Goal: Information Seeking & Learning: Check status

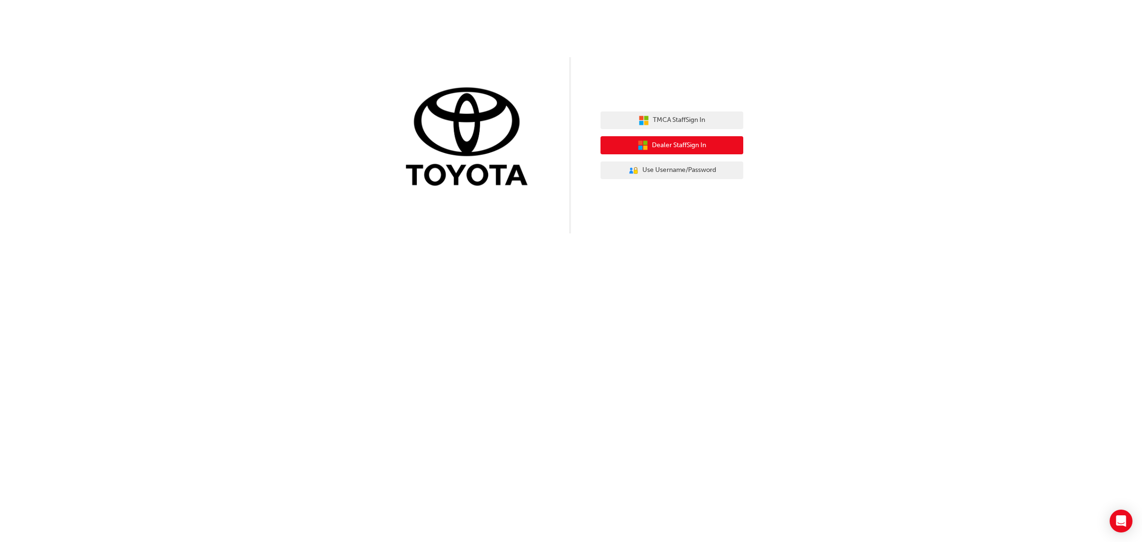
click at [712, 143] on button "Dealer Staff Sign In" at bounding box center [672, 145] width 143 height 18
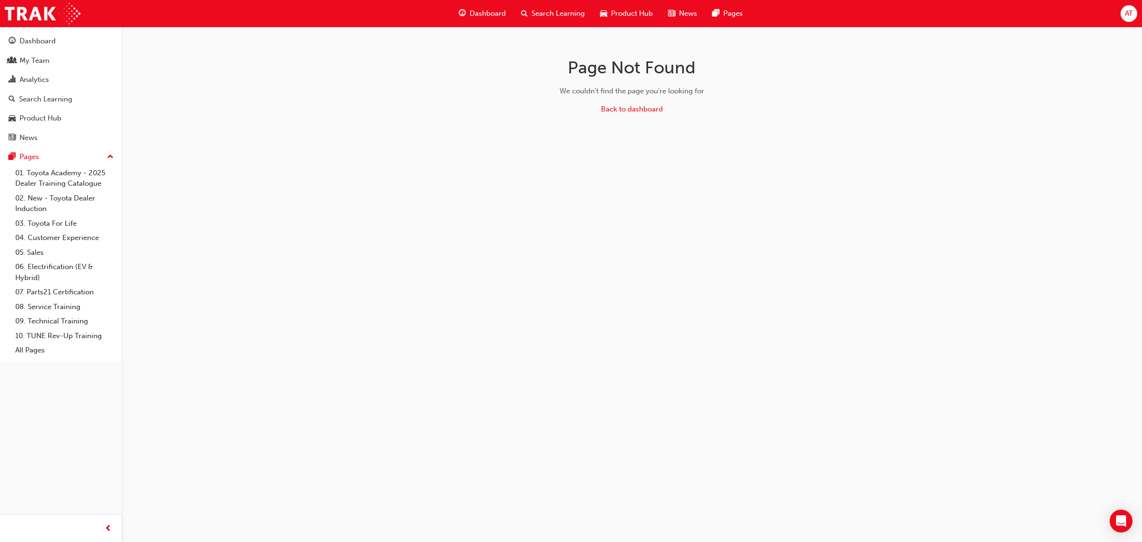
click at [39, 62] on div "My Team" at bounding box center [35, 60] width 30 height 11
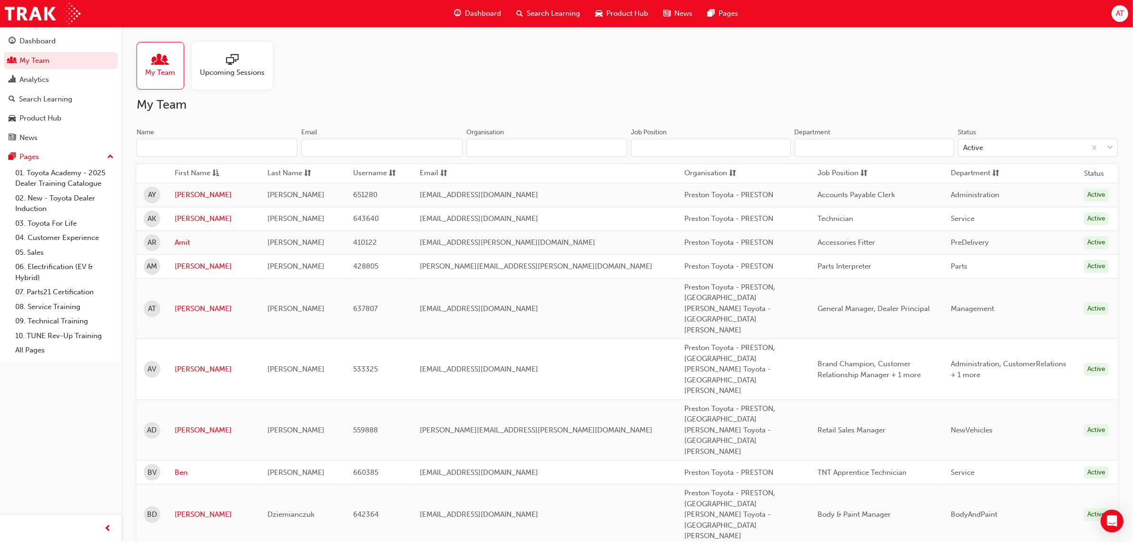
click at [175, 143] on input "Name" at bounding box center [217, 147] width 161 height 18
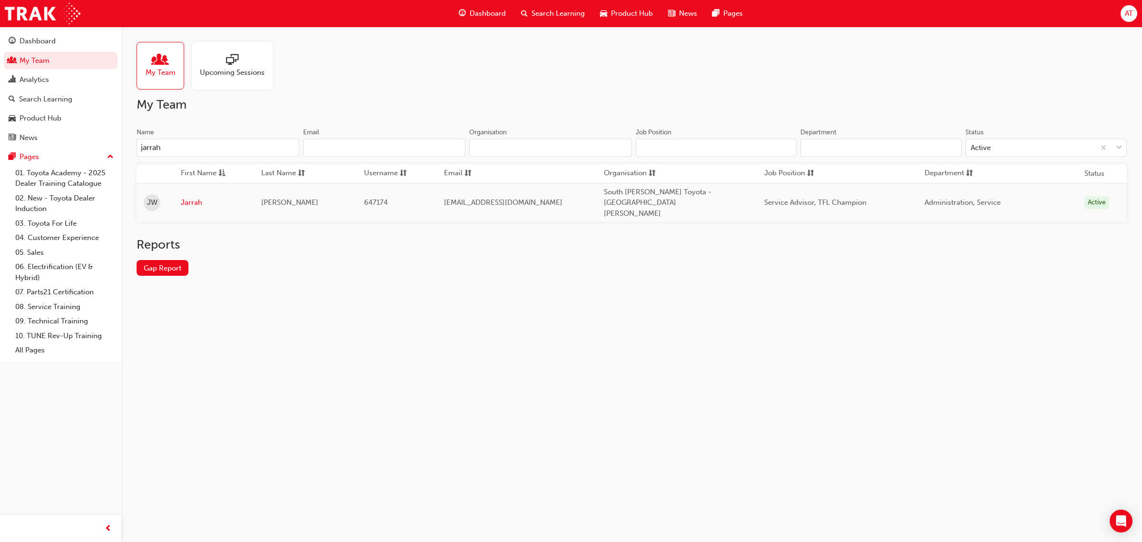
type input "jarrah"
click at [185, 198] on link "Jarrah" at bounding box center [214, 202] width 66 height 11
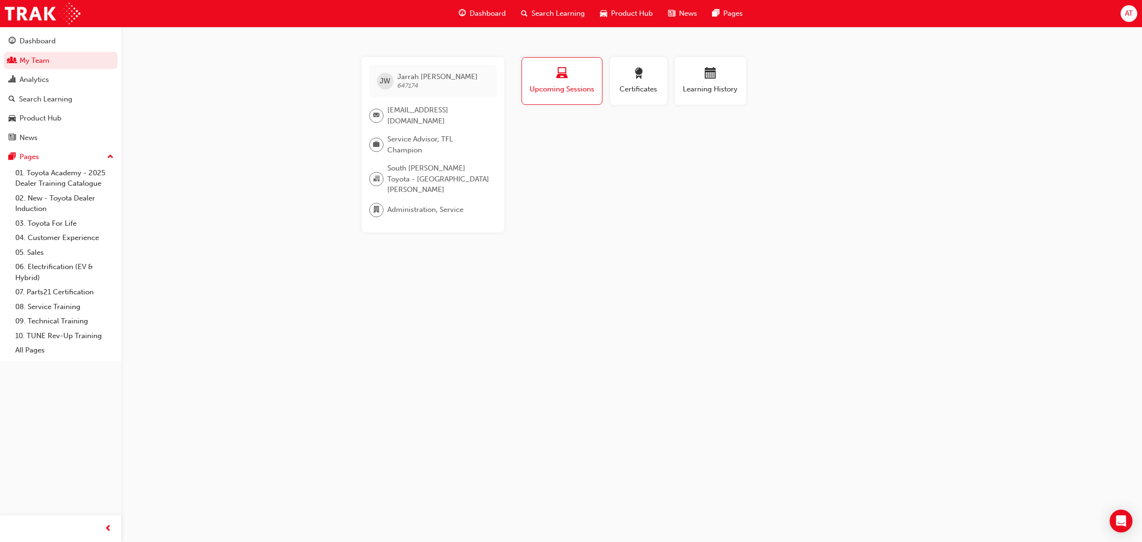
click at [652, 93] on span "Certificates" at bounding box center [638, 89] width 43 height 11
click at [697, 87] on span "Learning History" at bounding box center [710, 89] width 57 height 11
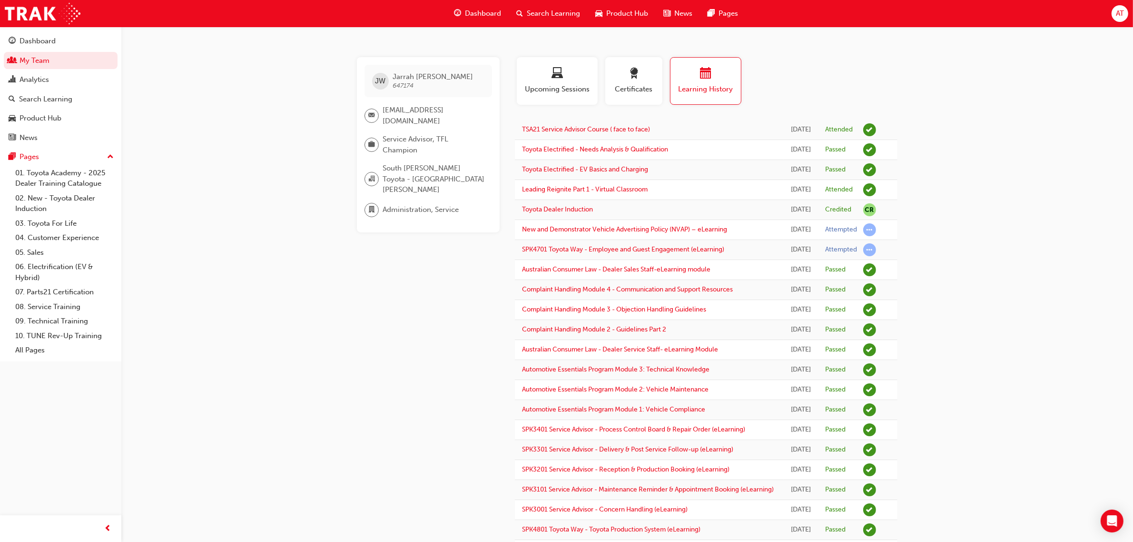
click at [26, 56] on link "My Team" at bounding box center [61, 61] width 114 height 18
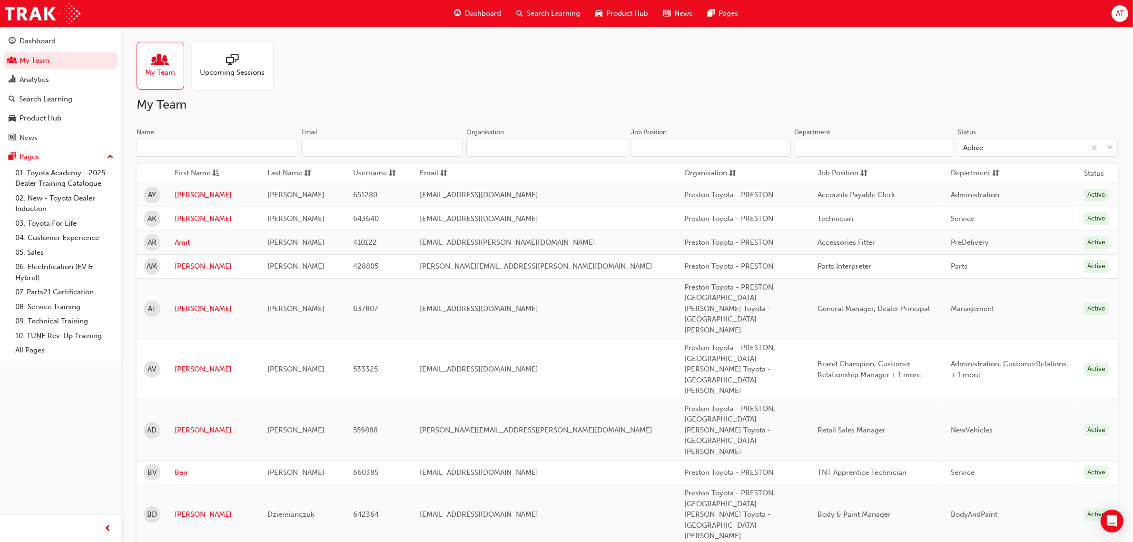
click at [228, 141] on input "Name" at bounding box center [217, 147] width 161 height 18
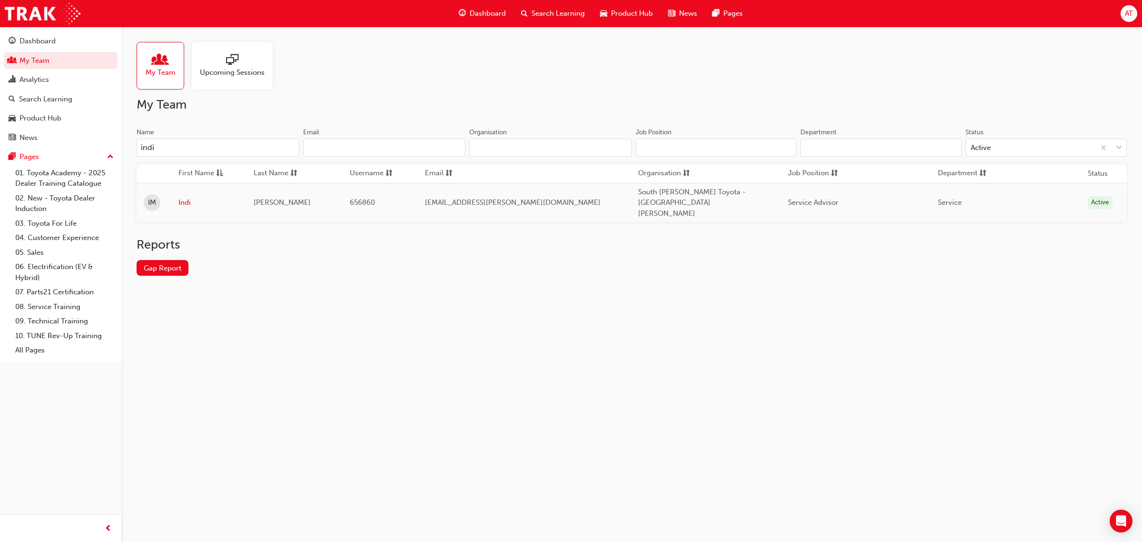
type input "indi"
click at [187, 197] on link "Indi" at bounding box center [208, 202] width 60 height 11
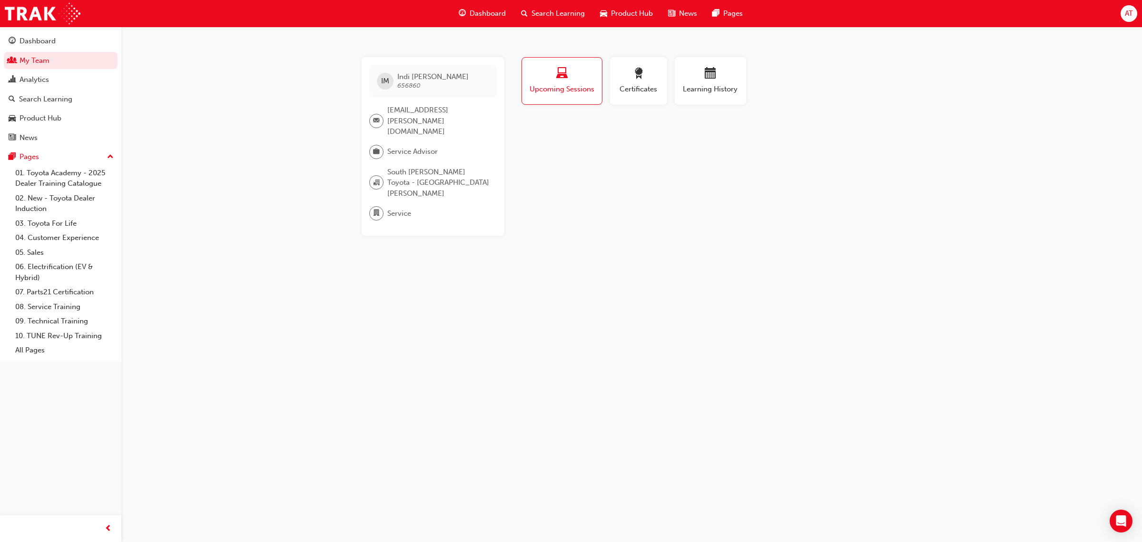
click at [722, 93] on span "Learning History" at bounding box center [710, 89] width 57 height 11
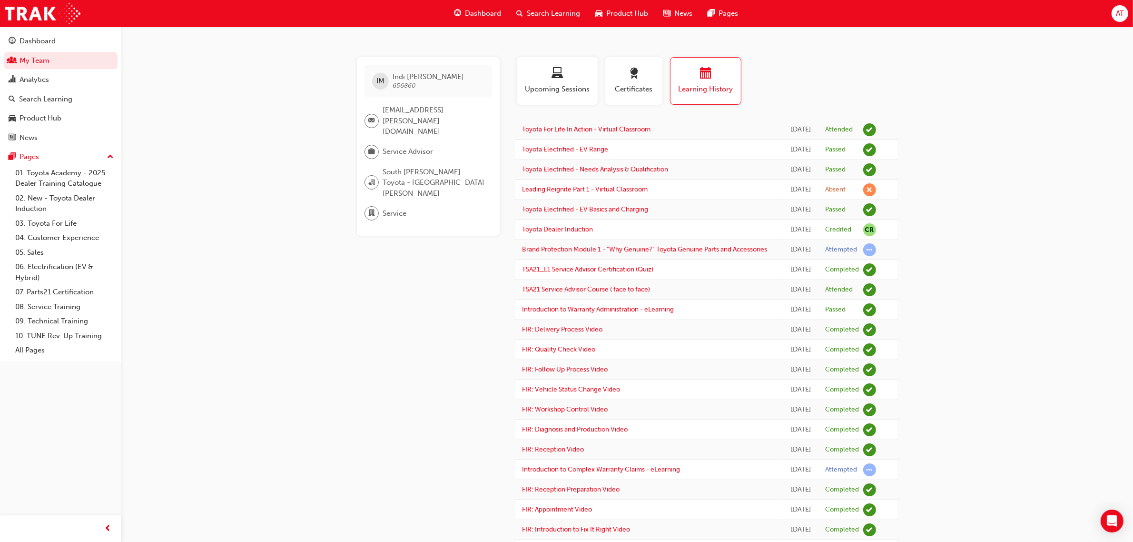
click at [42, 61] on link "My Team" at bounding box center [61, 61] width 114 height 18
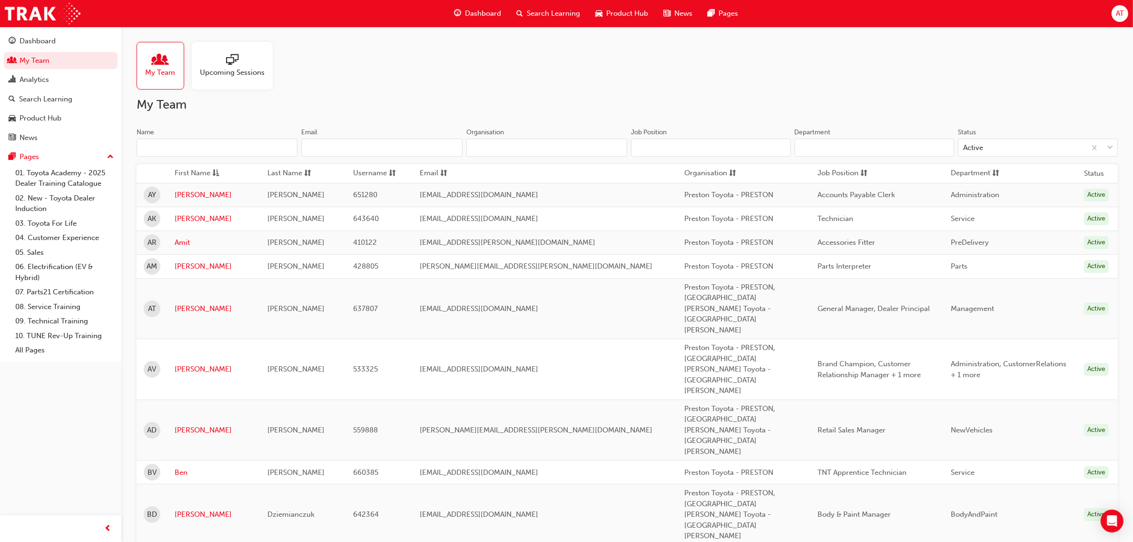
click at [243, 145] on input "Name" at bounding box center [217, 147] width 161 height 18
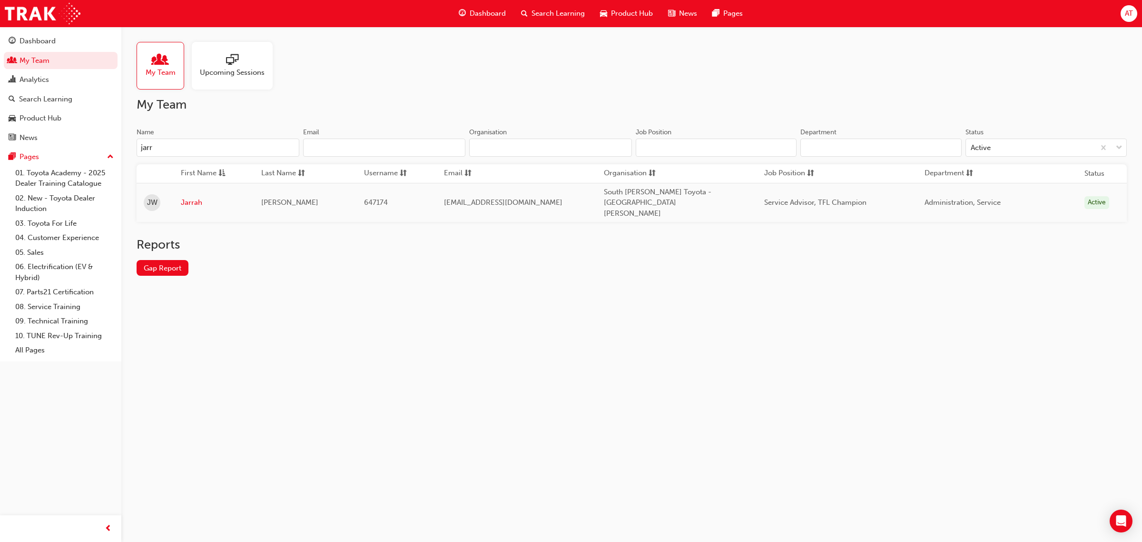
type input "jarr"
click at [197, 197] on link "Jarrah" at bounding box center [214, 202] width 66 height 11
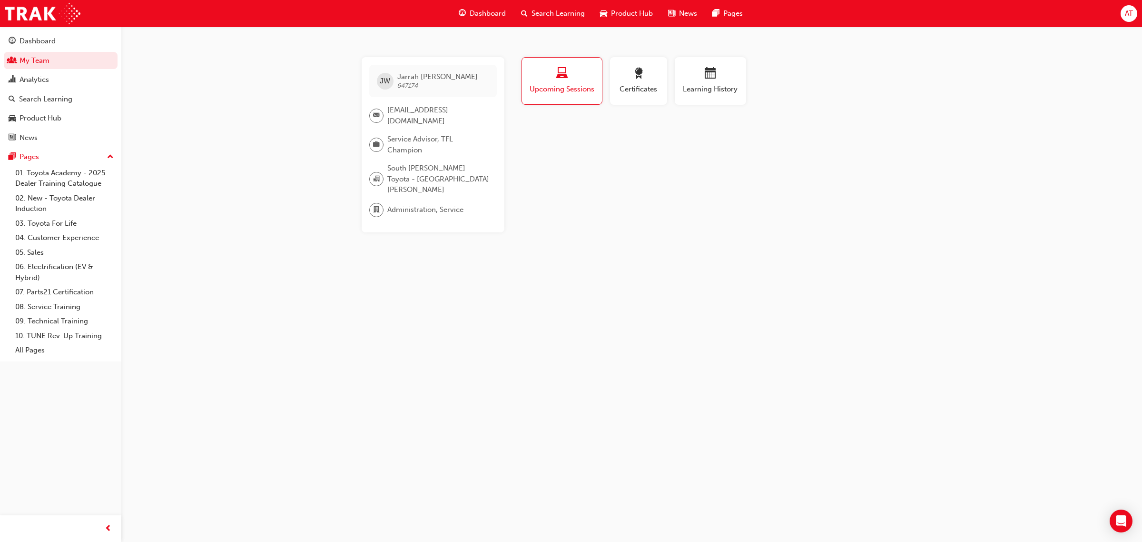
click at [720, 87] on span "Learning History" at bounding box center [710, 89] width 57 height 11
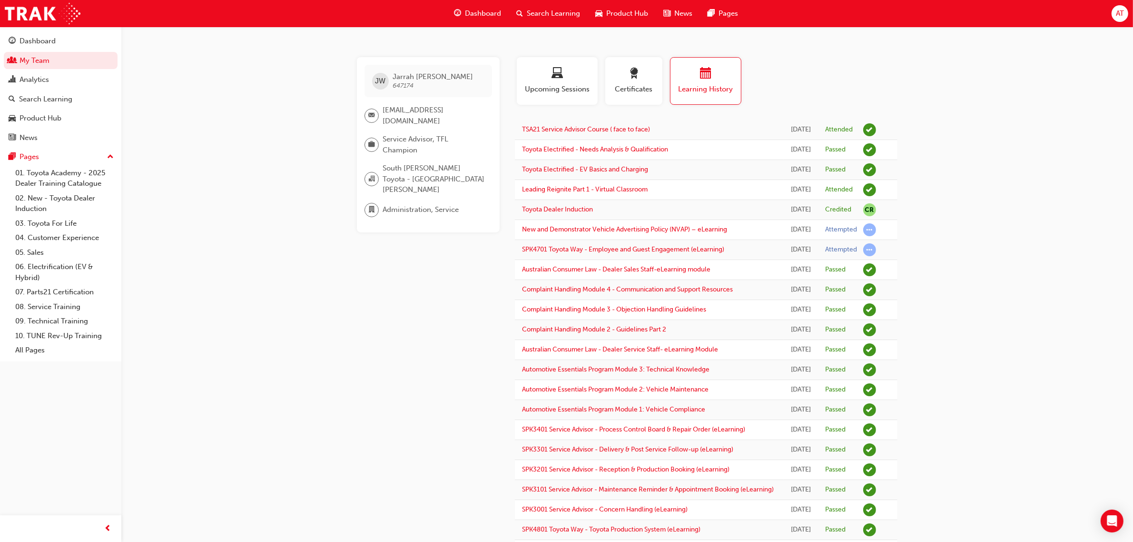
click at [491, 14] on span "Dashboard" at bounding box center [483, 13] width 36 height 11
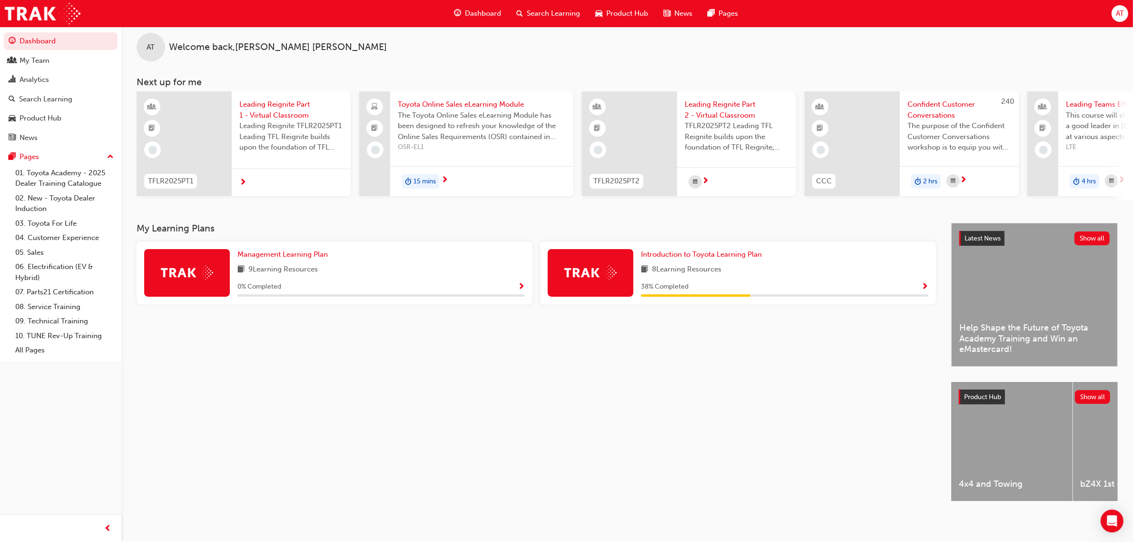
scroll to position [16, 0]
